Goal: Information Seeking & Learning: Learn about a topic

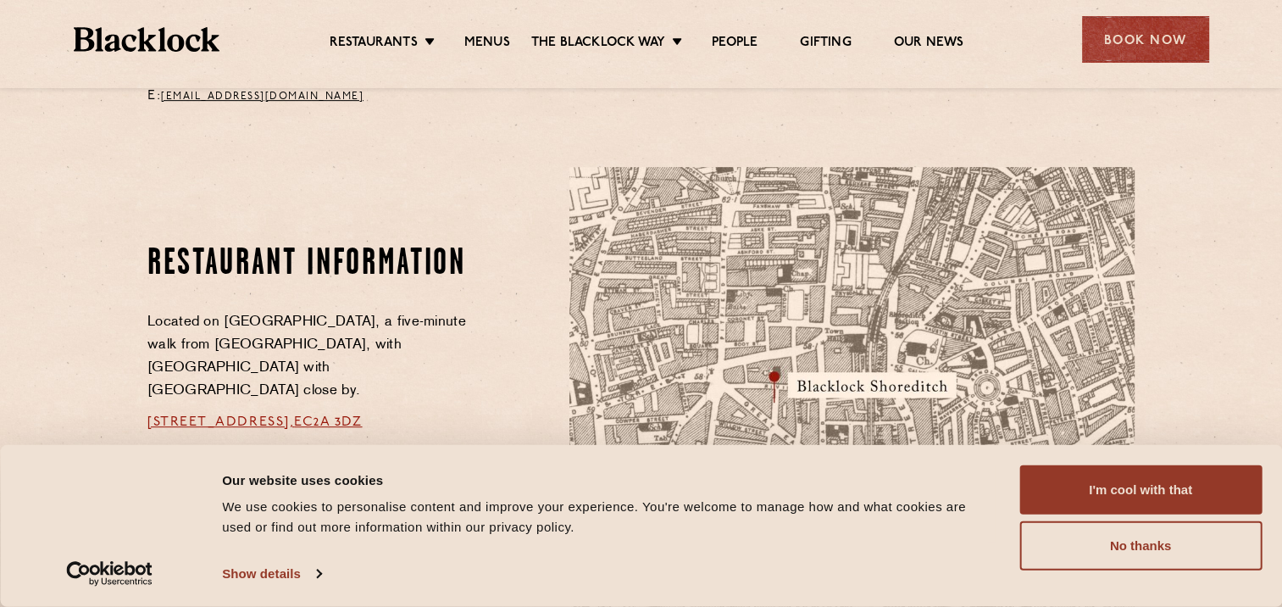
scroll to position [847, 0]
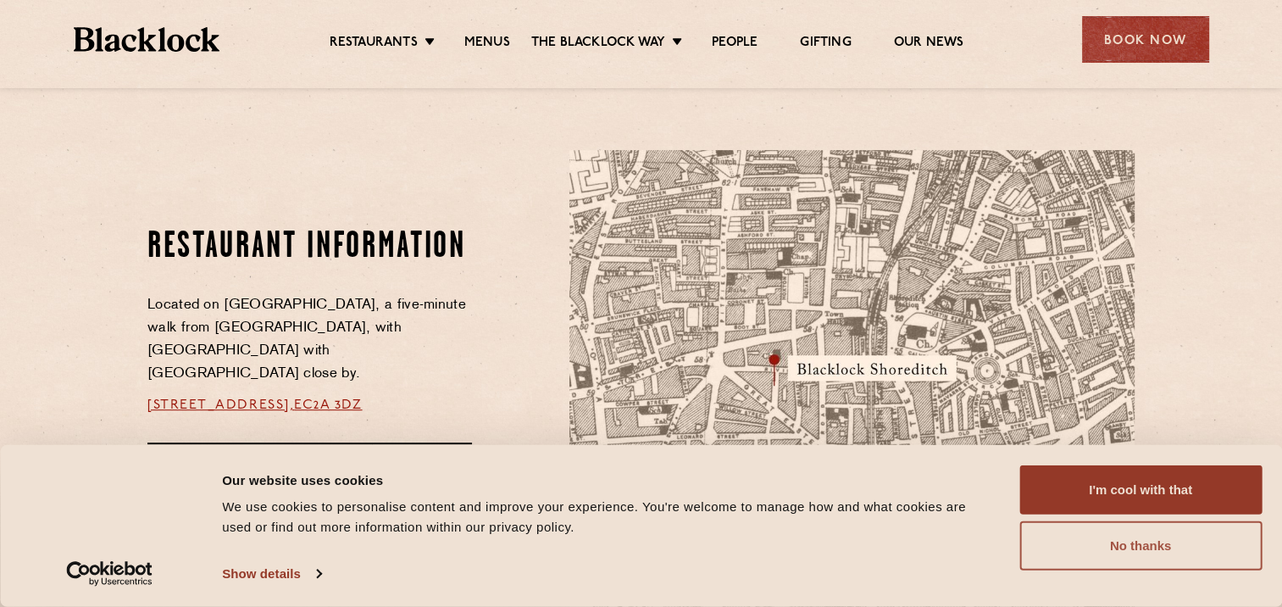
click at [1176, 542] on button "No thanks" at bounding box center [1140, 545] width 242 height 49
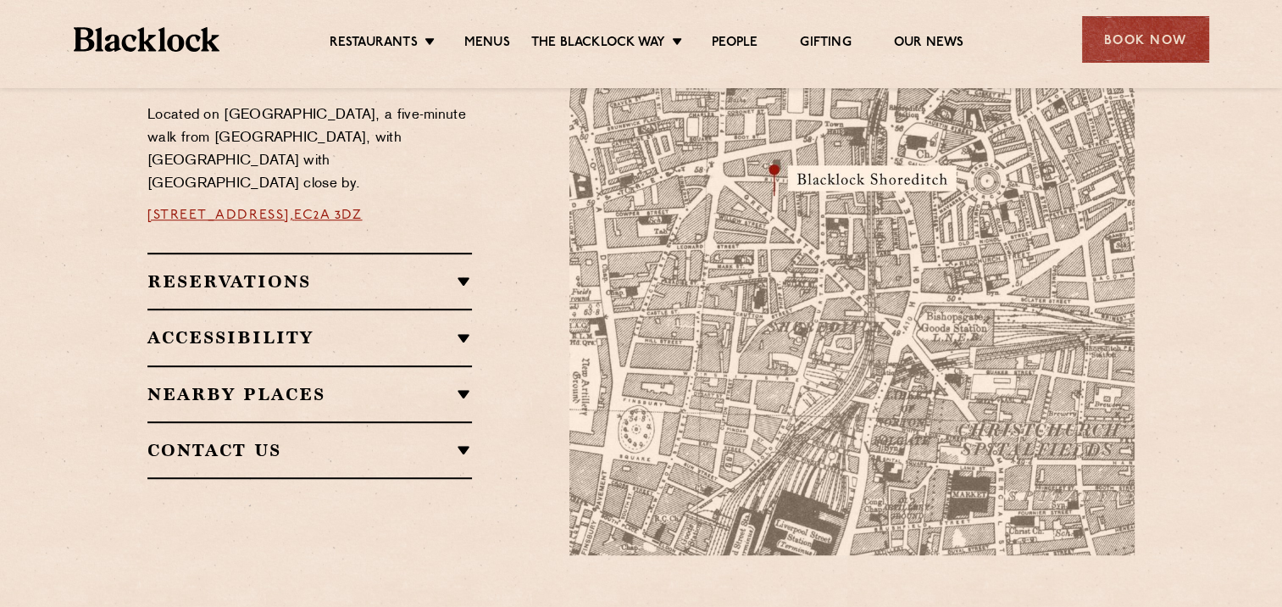
scroll to position [1044, 0]
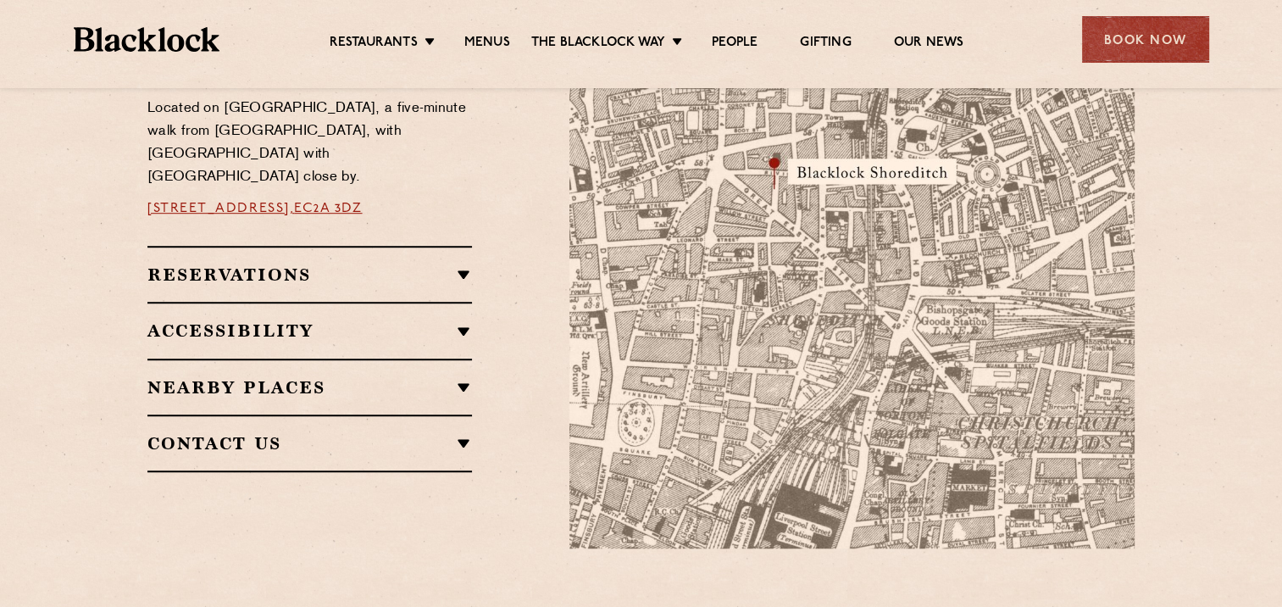
click at [466, 377] on h2 "Nearby Places" at bounding box center [309, 387] width 324 height 20
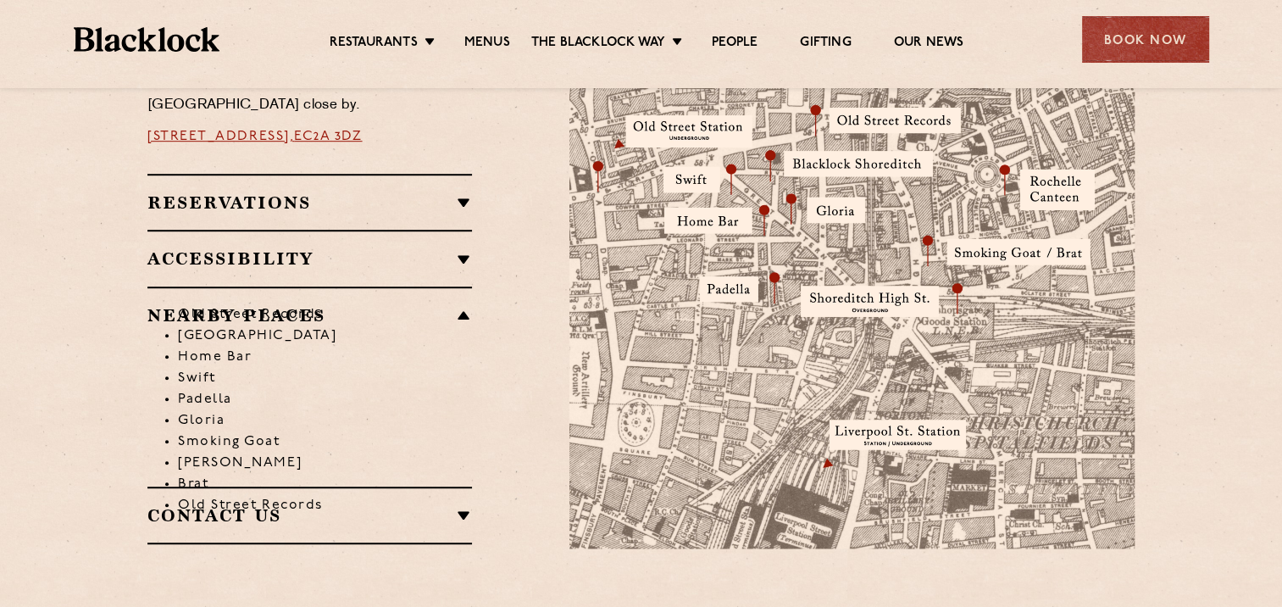
click at [464, 248] on h2 "Accessibility" at bounding box center [309, 258] width 324 height 20
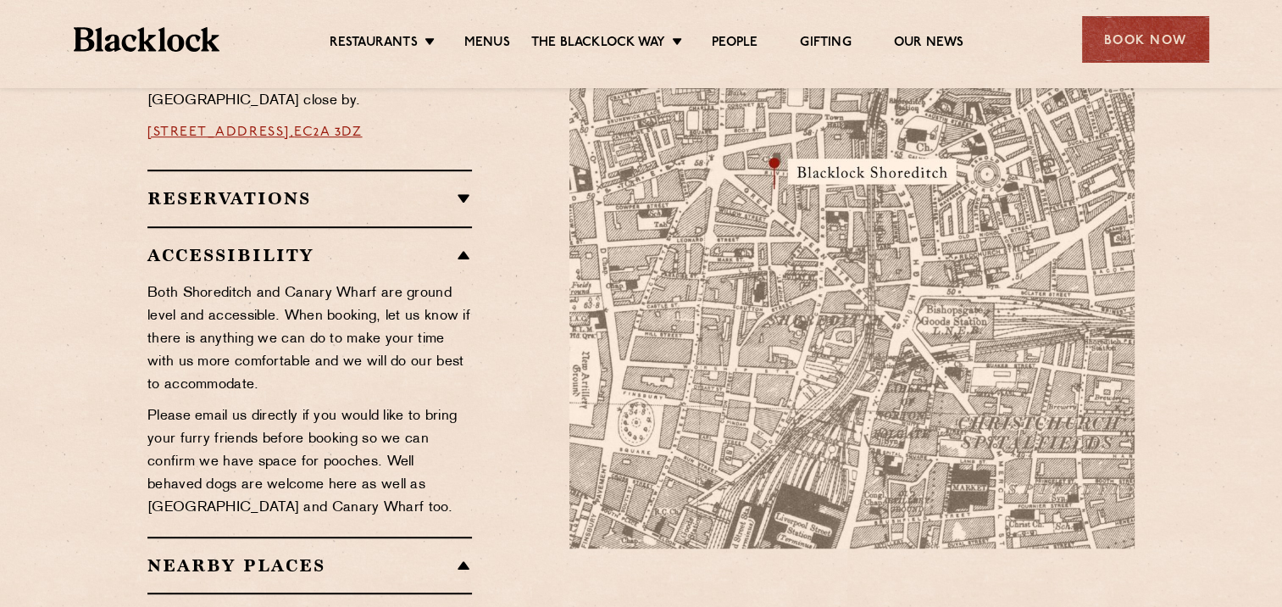
click at [464, 188] on h2 "Reservations" at bounding box center [309, 198] width 324 height 20
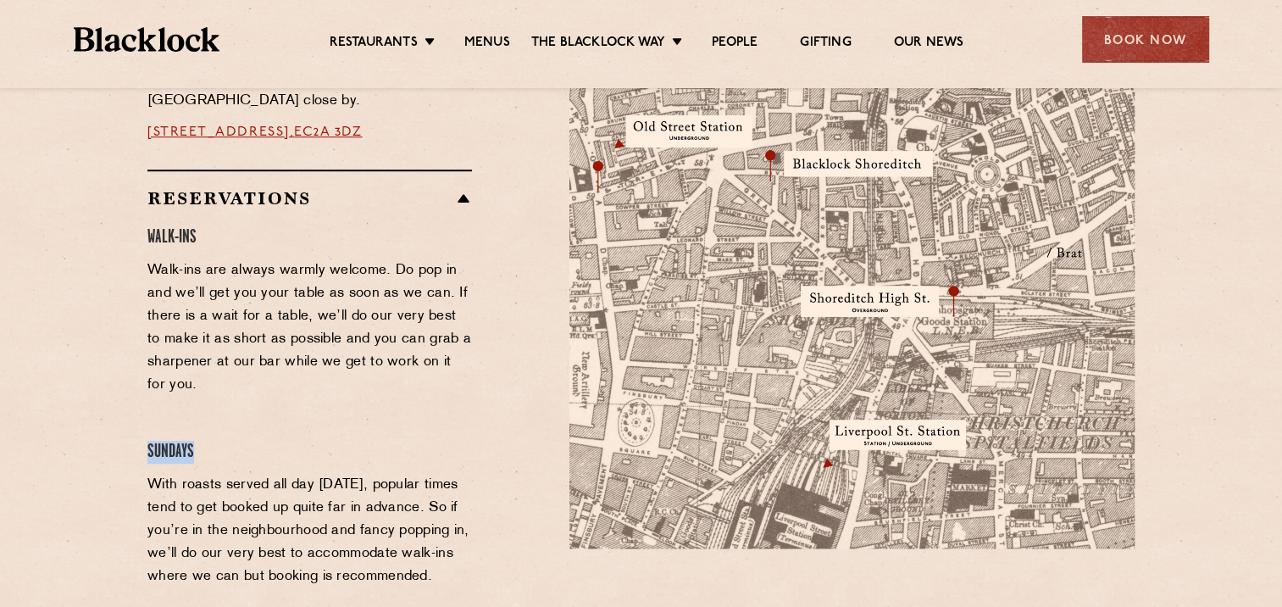
drag, startPoint x: 452, startPoint y: 390, endPoint x: 458, endPoint y: 368, distance: 23.0
click at [458, 368] on div "Walk-Ins Walk-ins are always warmly welcome. Do pop in and we’ll get you your t…" at bounding box center [309, 441] width 324 height 430
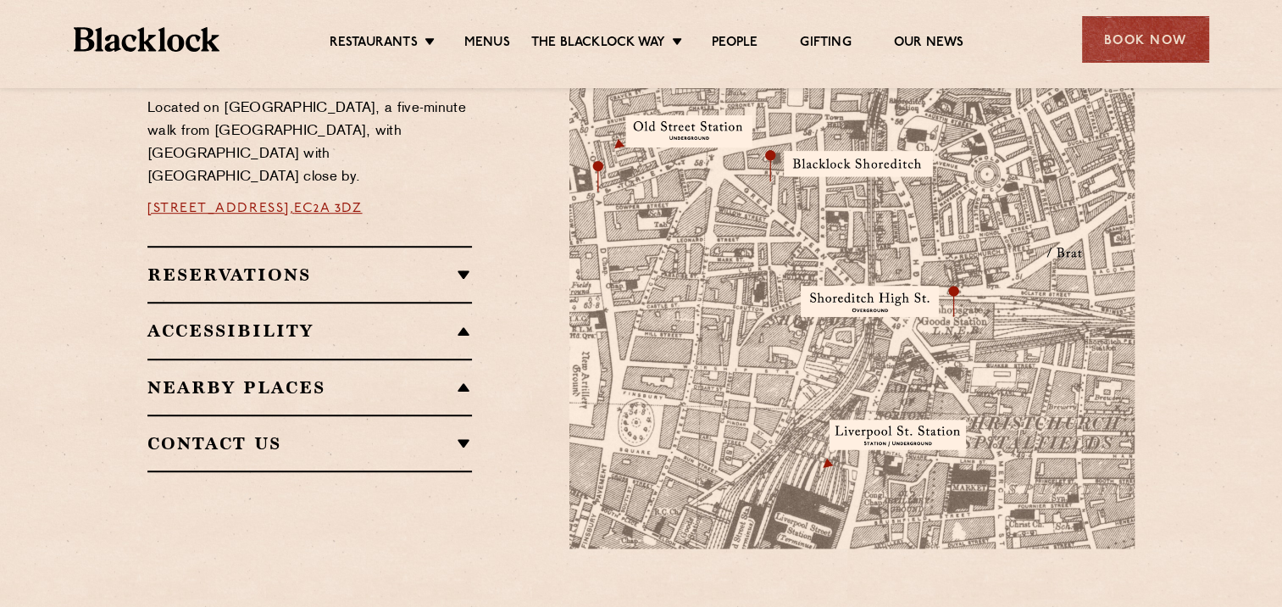
drag, startPoint x: 458, startPoint y: 368, endPoint x: 505, endPoint y: 187, distance: 186.4
click at [505, 187] on div "Restaurant Information Located on Rivington Street, a five-minute walk from Old…" at bounding box center [346, 250] width 422 height 595
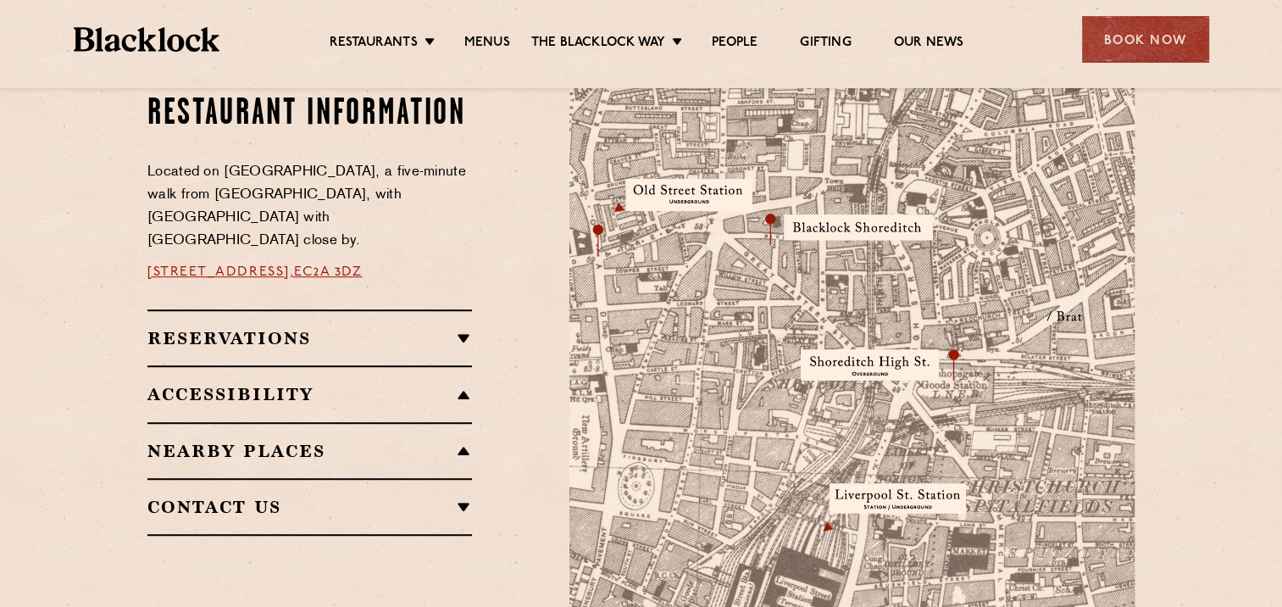
scroll to position [1010, 0]
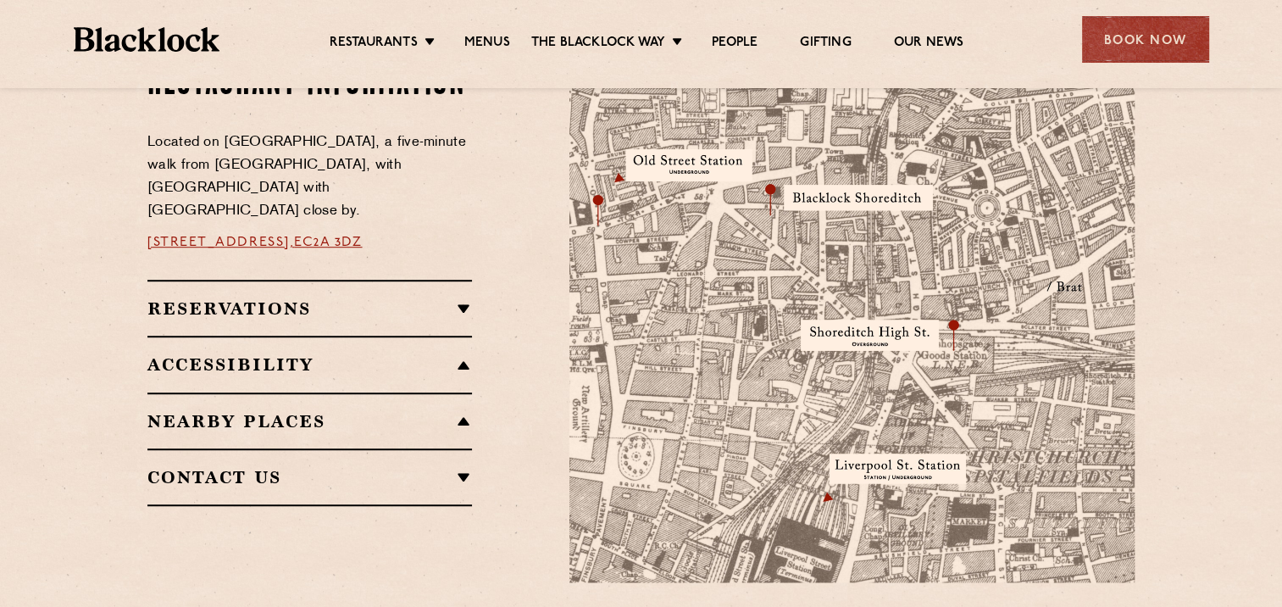
click at [461, 298] on h2 "Reservations" at bounding box center [309, 308] width 324 height 20
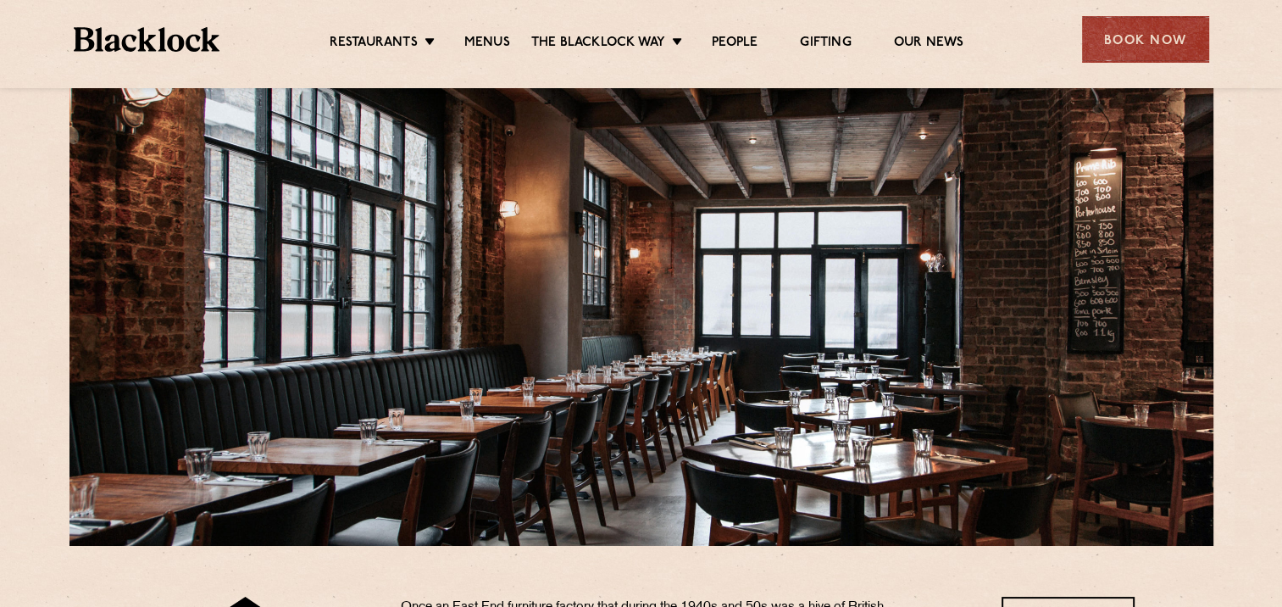
scroll to position [59, 0]
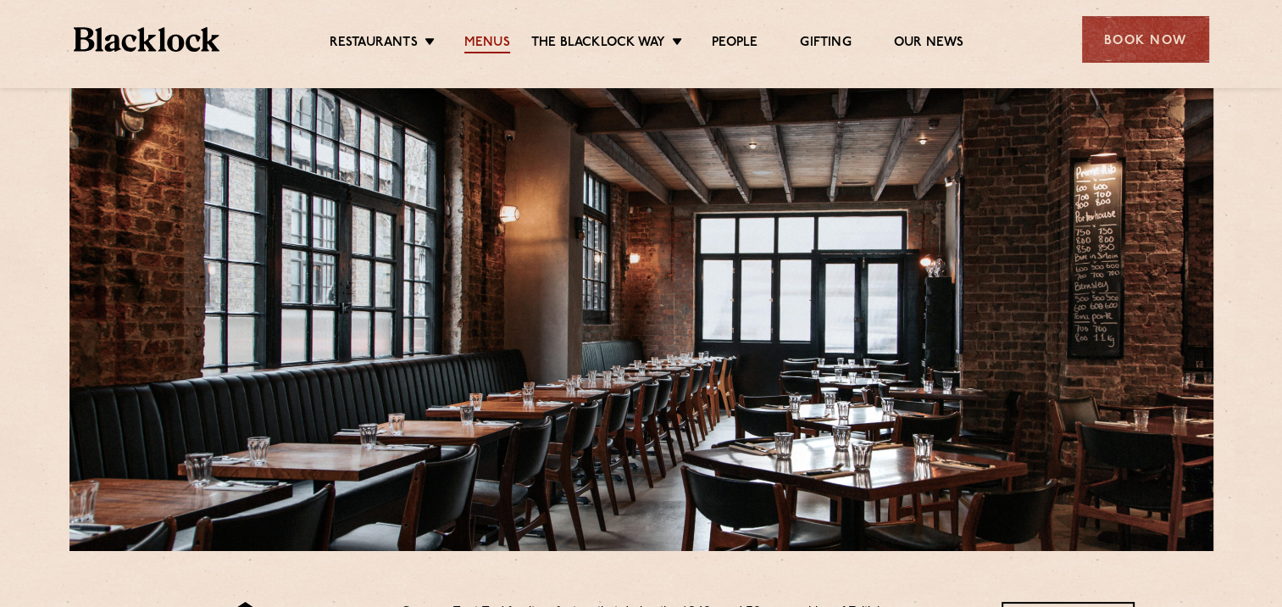
click at [478, 36] on link "Menus" at bounding box center [487, 44] width 46 height 19
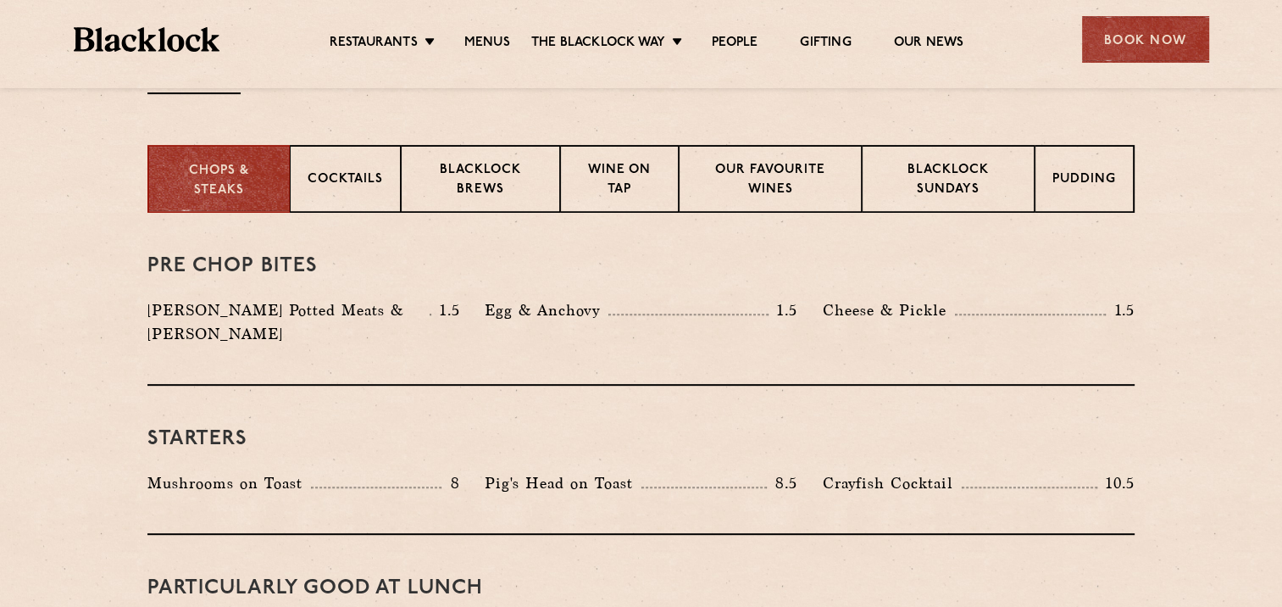
scroll to position [635, 0]
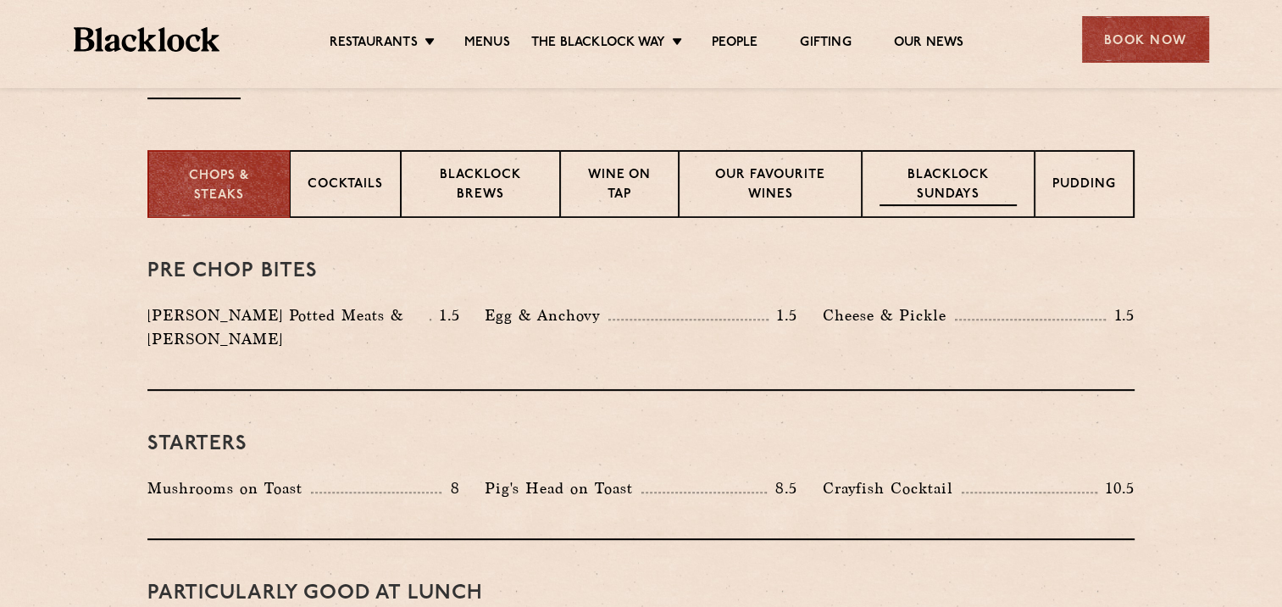
click at [946, 176] on p "Blacklock Sundays" at bounding box center [947, 186] width 137 height 40
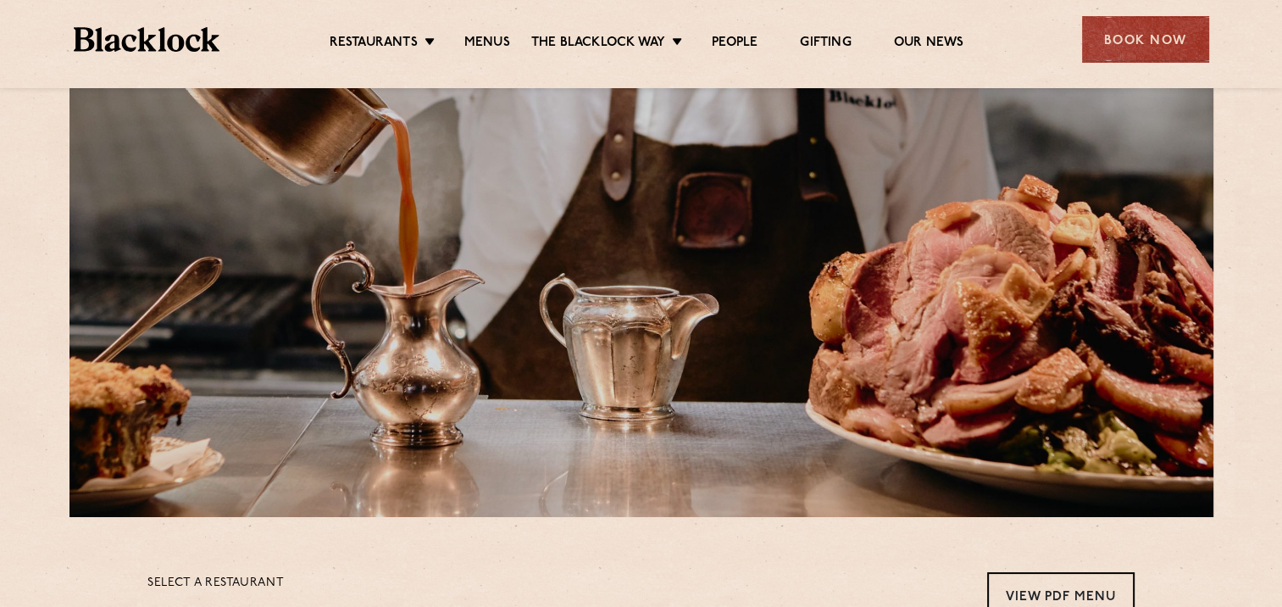
scroll to position [103, 0]
